Goal: Transaction & Acquisition: Register for event/course

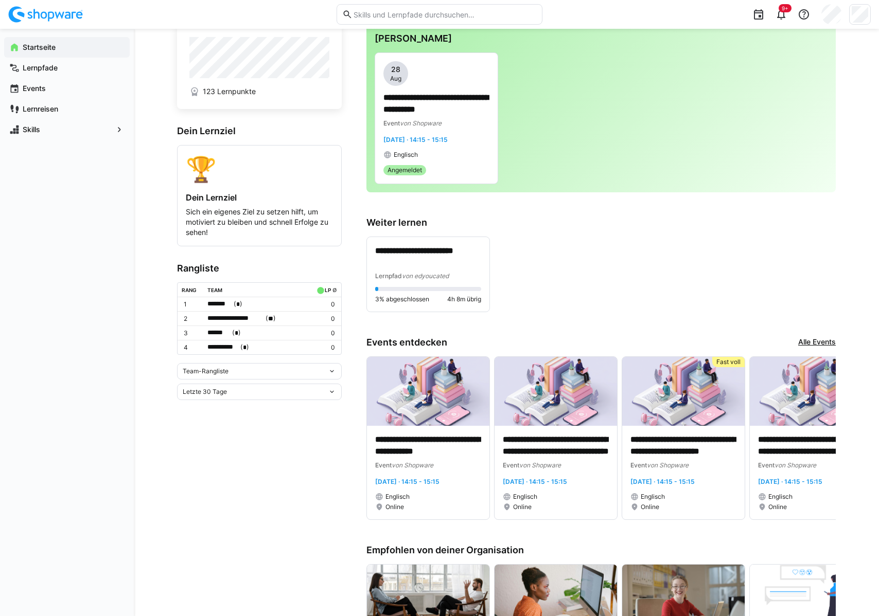
scroll to position [34, 0]
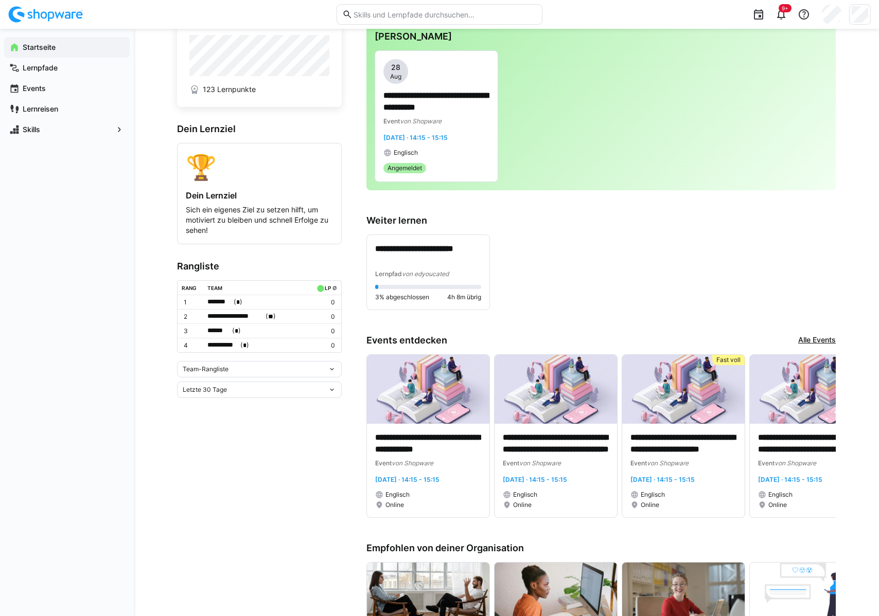
click at [307, 365] on div "Team-Rangliste" at bounding box center [259, 369] width 165 height 16
click at [243, 403] on div "Individuelle Rangliste" at bounding box center [259, 407] width 152 height 8
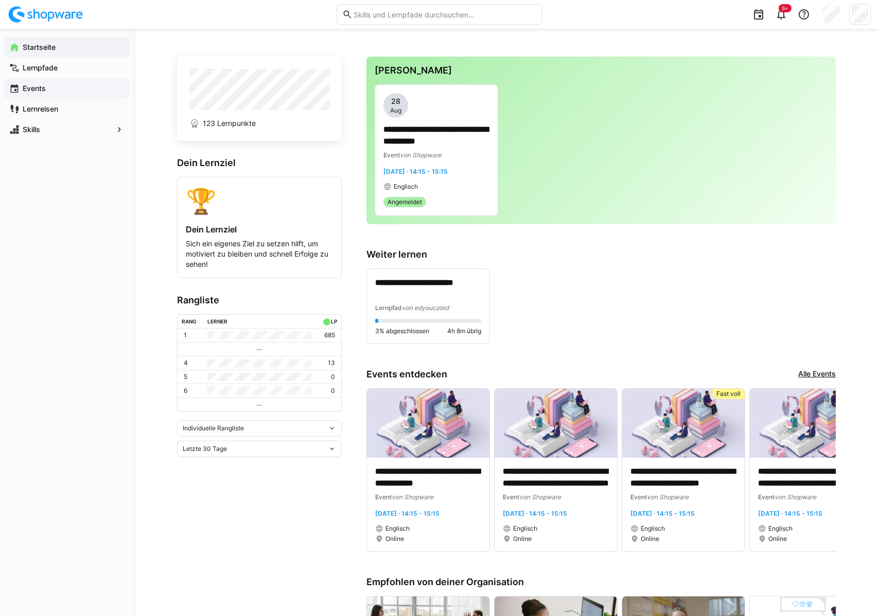
click at [0, 0] on app-navigation-label "Events" at bounding box center [0, 0] width 0 height 0
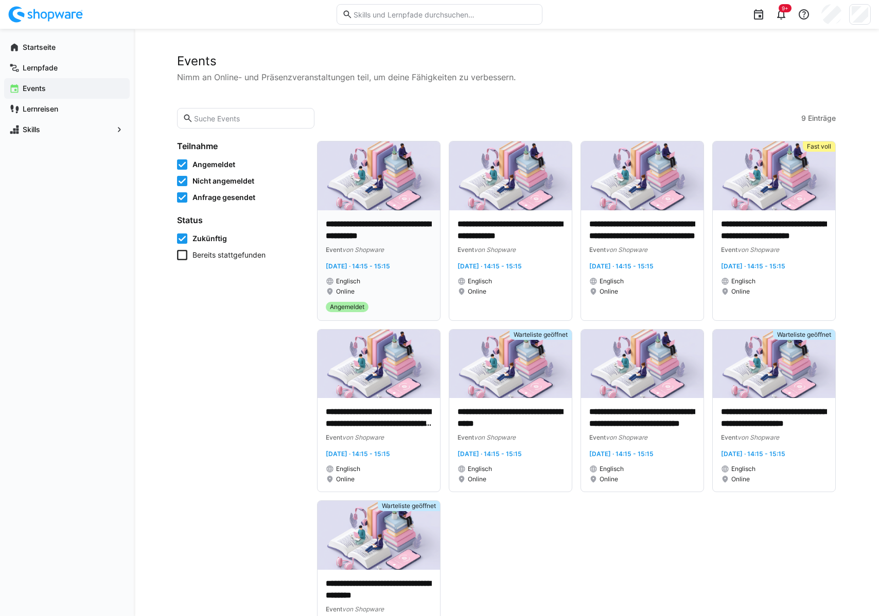
click at [401, 302] on eds-badge "Angemeldet" at bounding box center [379, 307] width 106 height 10
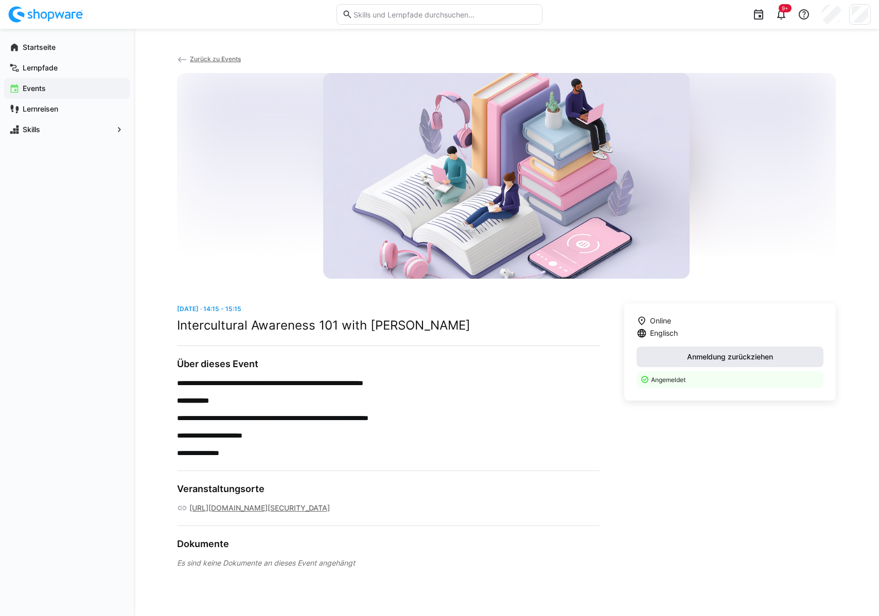
click at [716, 358] on span "Anmeldung zurückziehen" at bounding box center [729, 357] width 89 height 10
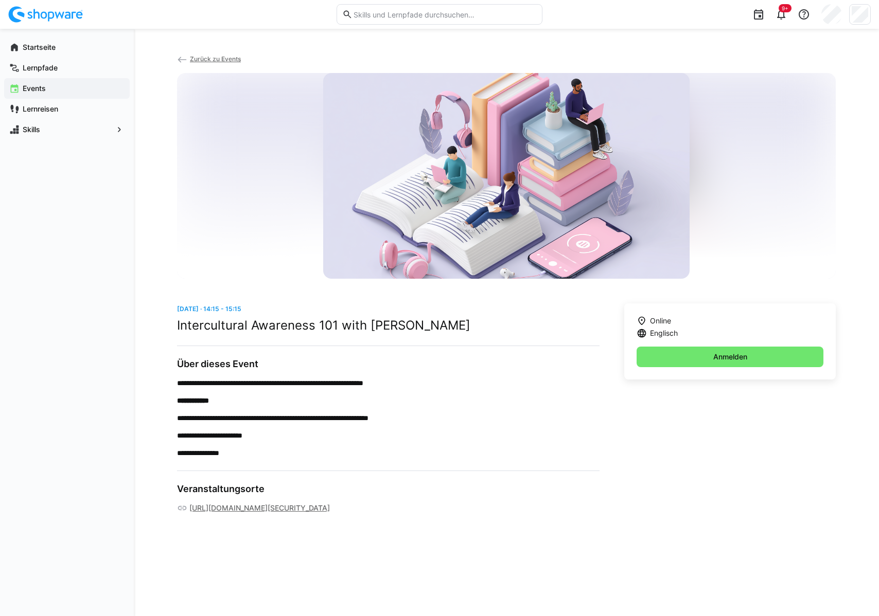
click at [0, 0] on app-navigation-label "Events" at bounding box center [0, 0] width 0 height 0
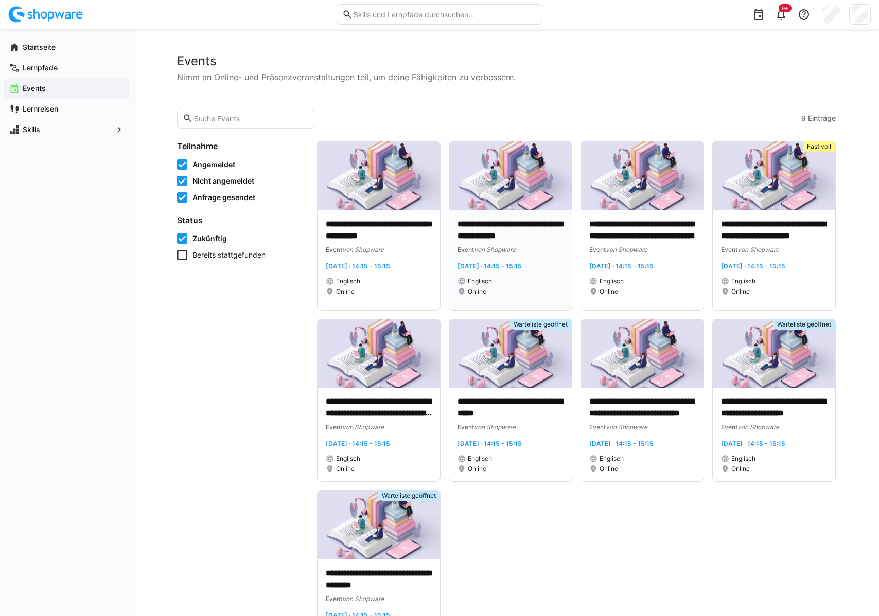
click at [555, 232] on p "**********" at bounding box center [510, 231] width 106 height 24
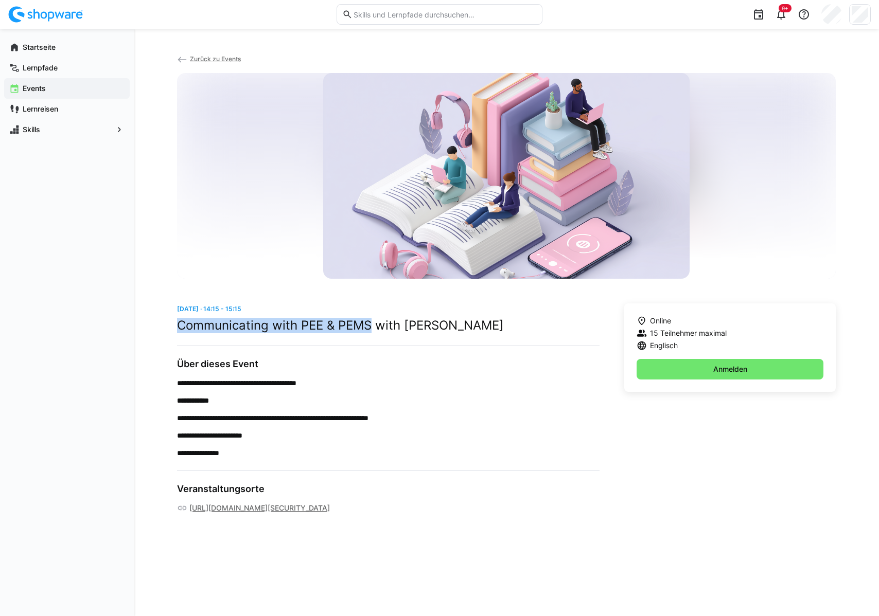
drag, startPoint x: 369, startPoint y: 325, endPoint x: 178, endPoint y: 324, distance: 191.4
click at [178, 324] on h2 "Communicating with PEE & PEMS with [PERSON_NAME]" at bounding box center [388, 325] width 422 height 15
copy h2 "Communicating with PEE & PEMS"
click at [344, 351] on div "**********" at bounding box center [388, 409] width 422 height 210
drag, startPoint x: 333, startPoint y: 381, endPoint x: 189, endPoint y: 380, distance: 144.6
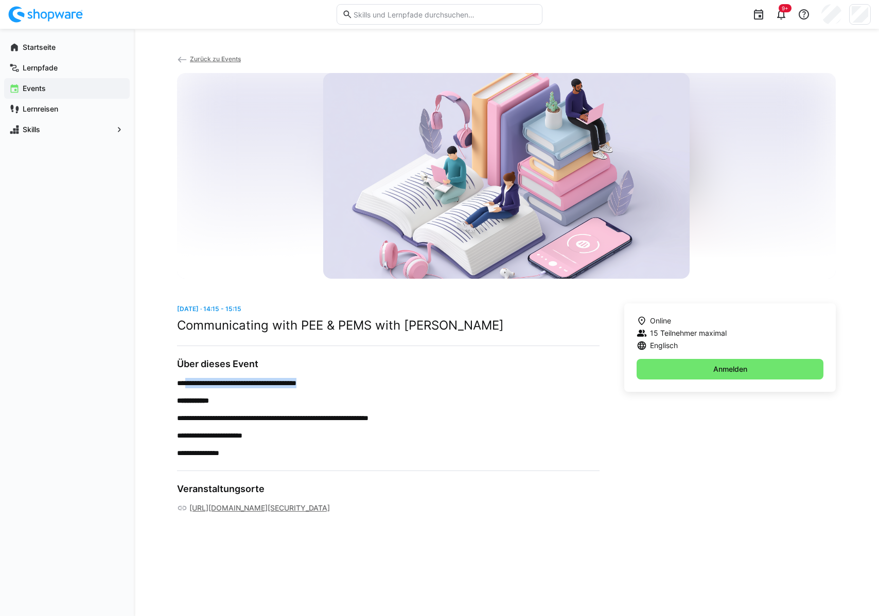
click at [188, 380] on p "**********" at bounding box center [388, 383] width 422 height 10
click at [303, 327] on h2 "Communicating with PEE & PEMS with [PERSON_NAME]" at bounding box center [388, 325] width 422 height 15
drag, startPoint x: 477, startPoint y: 326, endPoint x: 461, endPoint y: 326, distance: 16.5
click at [461, 326] on h2 "Communicating with PEE & PEMS with [PERSON_NAME]" at bounding box center [388, 325] width 422 height 15
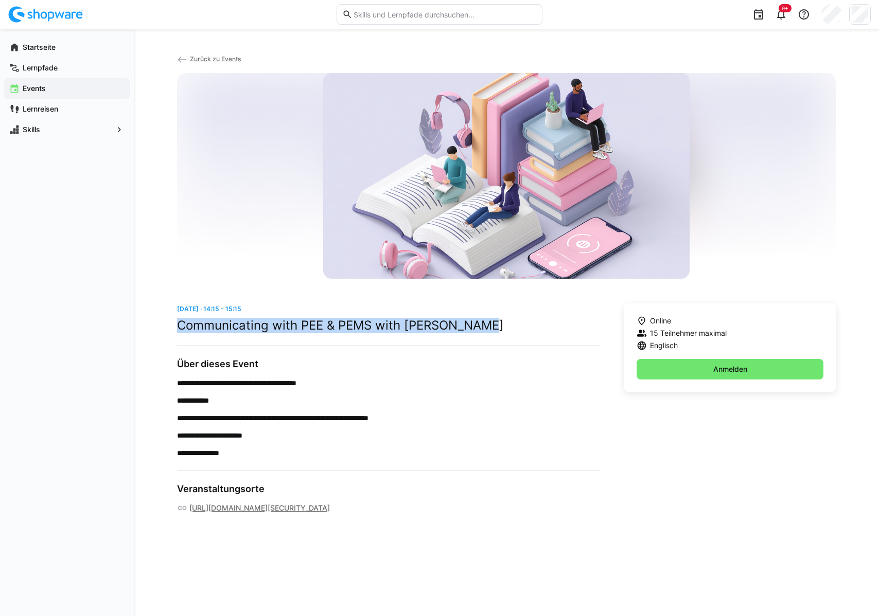
drag, startPoint x: 501, startPoint y: 328, endPoint x: 179, endPoint y: 323, distance: 322.2
click at [179, 323] on h2 "Communicating with PEE & PEMS with [PERSON_NAME]" at bounding box center [388, 325] width 422 height 15
drag, startPoint x: 177, startPoint y: 324, endPoint x: 492, endPoint y: 322, distance: 315.4
click at [492, 322] on h2 "Communicating with PEE & PEMS with [PERSON_NAME]" at bounding box center [388, 325] width 422 height 15
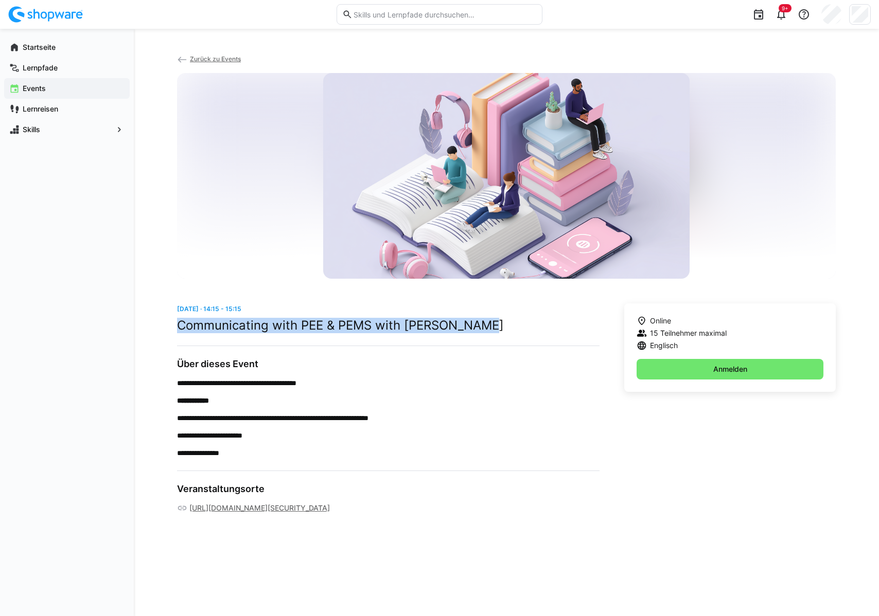
copy h2 "Communicating with PEE & PEMS with [PERSON_NAME]"
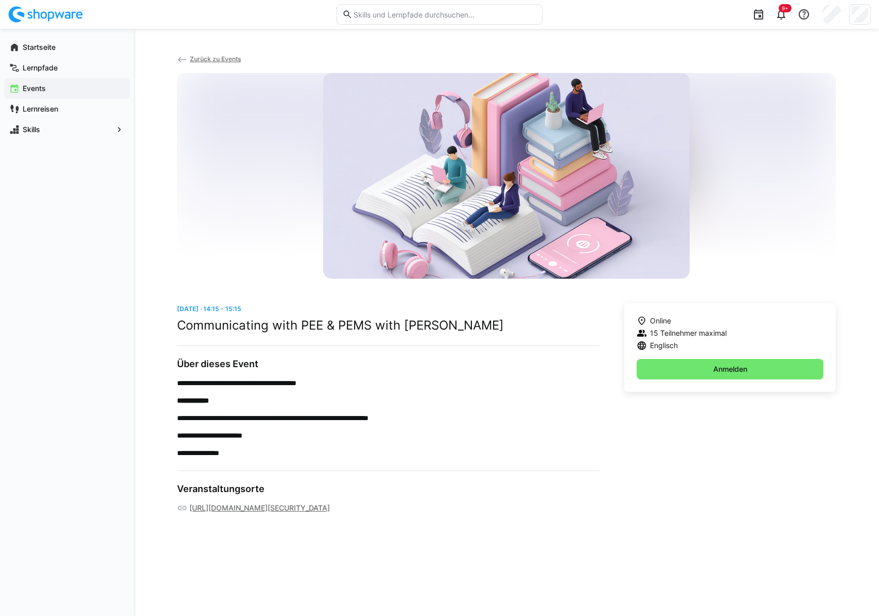
click at [19, 89] on eds-icon at bounding box center [14, 88] width 10 height 10
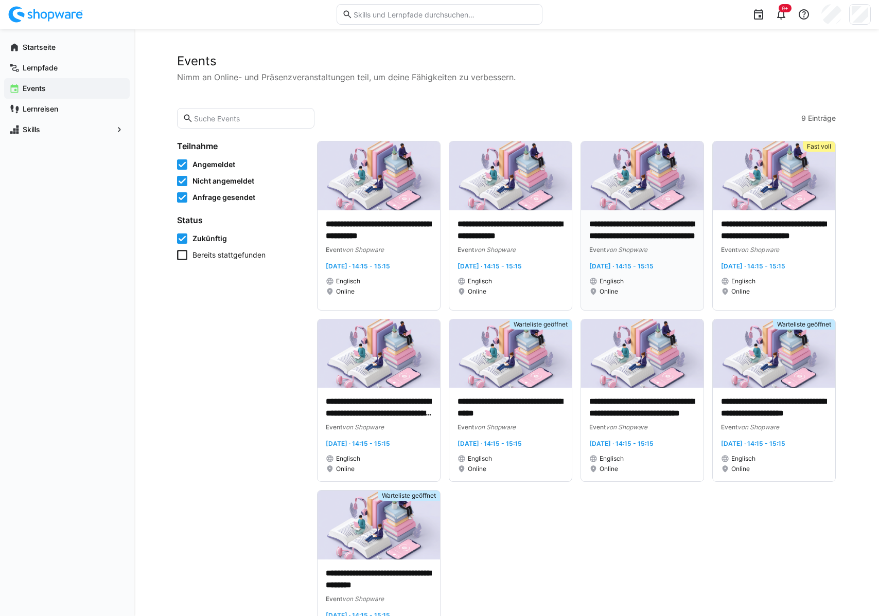
click at [646, 238] on p "**********" at bounding box center [642, 231] width 106 height 24
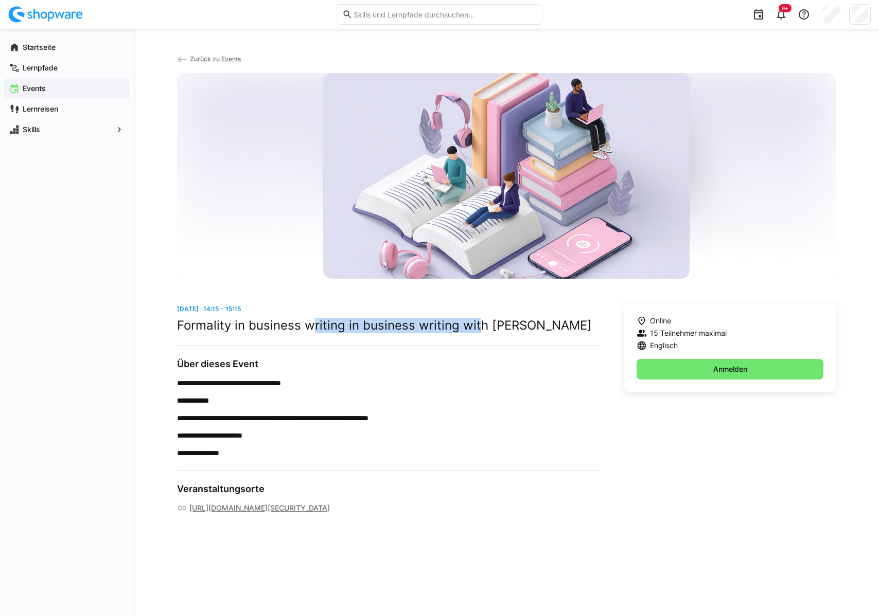
drag, startPoint x: 310, startPoint y: 325, endPoint x: 478, endPoint y: 331, distance: 168.4
click at [478, 331] on h2 "Formality in business writing in business writing with [PERSON_NAME]" at bounding box center [388, 325] width 422 height 15
drag, startPoint x: 710, startPoint y: 372, endPoint x: 654, endPoint y: 434, distance: 83.4
click at [654, 434] on div "Online 15 Teilnehmer maximal Englisch Anmelden" at bounding box center [729, 409] width 211 height 210
click at [653, 433] on div "Online 15 Teilnehmer maximal Englisch Anmelden" at bounding box center [729, 409] width 211 height 210
